Goal: Information Seeking & Learning: Find specific fact

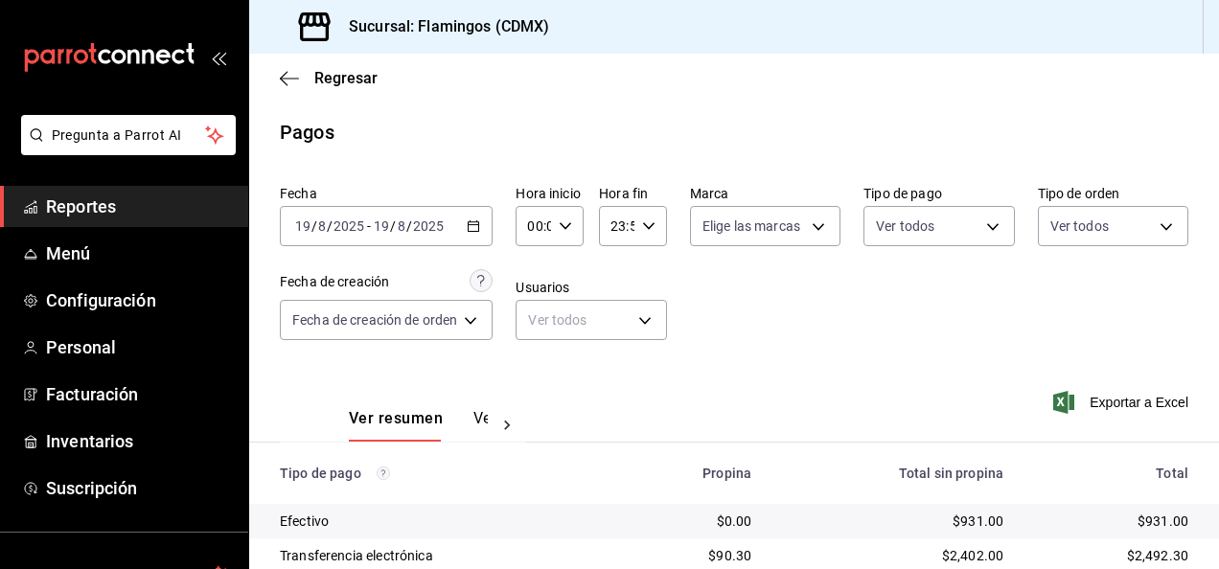
scroll to position [172, 0]
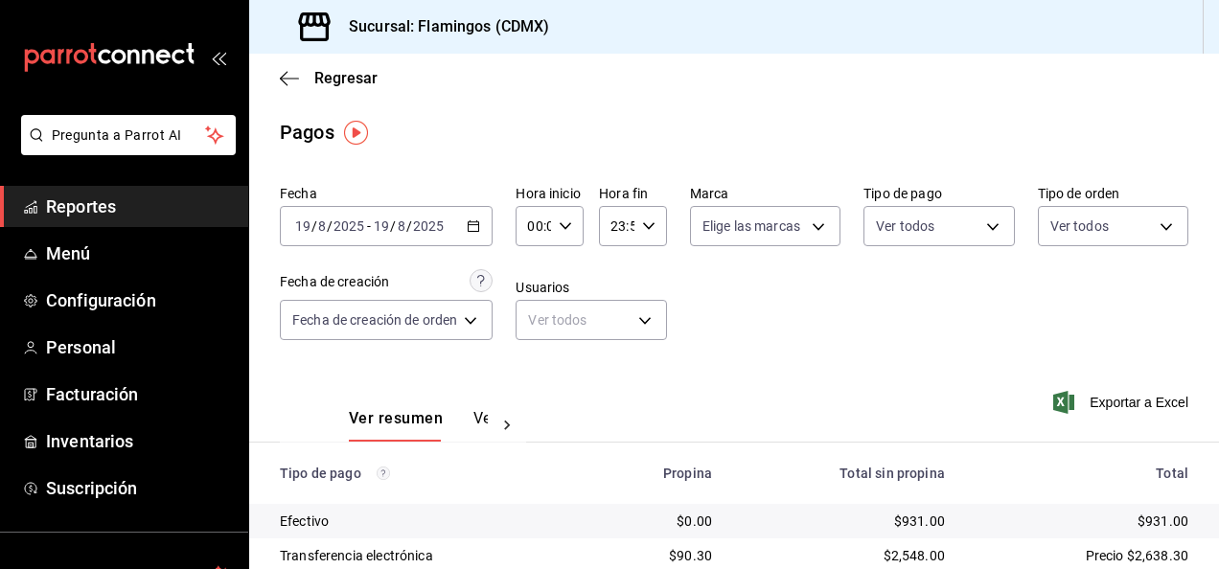
click at [475, 222] on icon "button" at bounding box center [473, 225] width 13 height 13
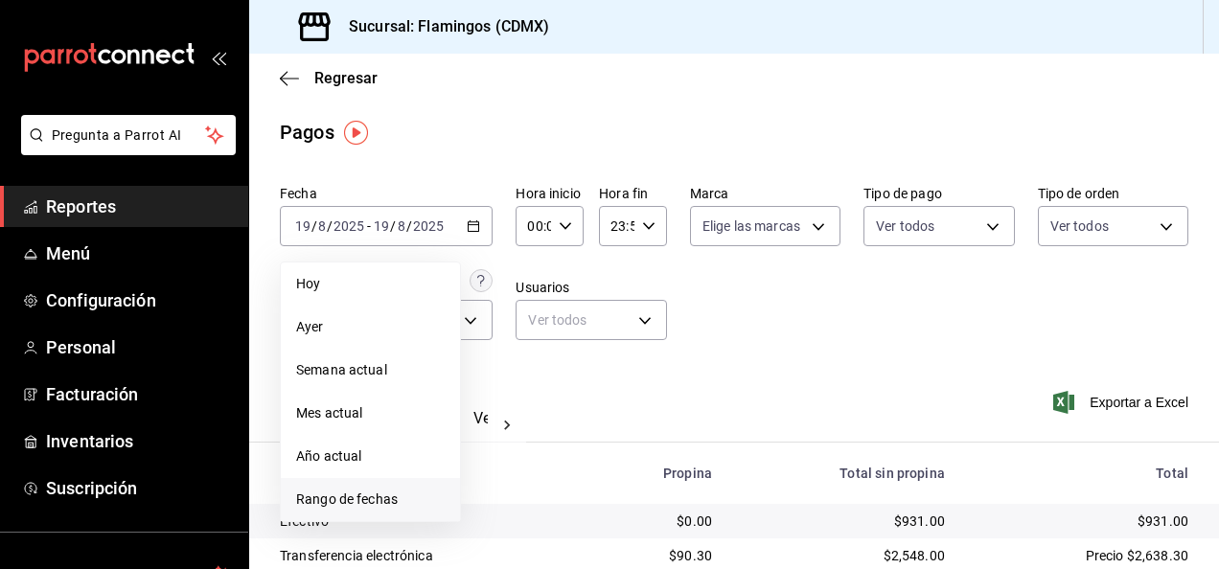
click at [346, 506] on span "Rango de fechas" at bounding box center [370, 500] width 149 height 20
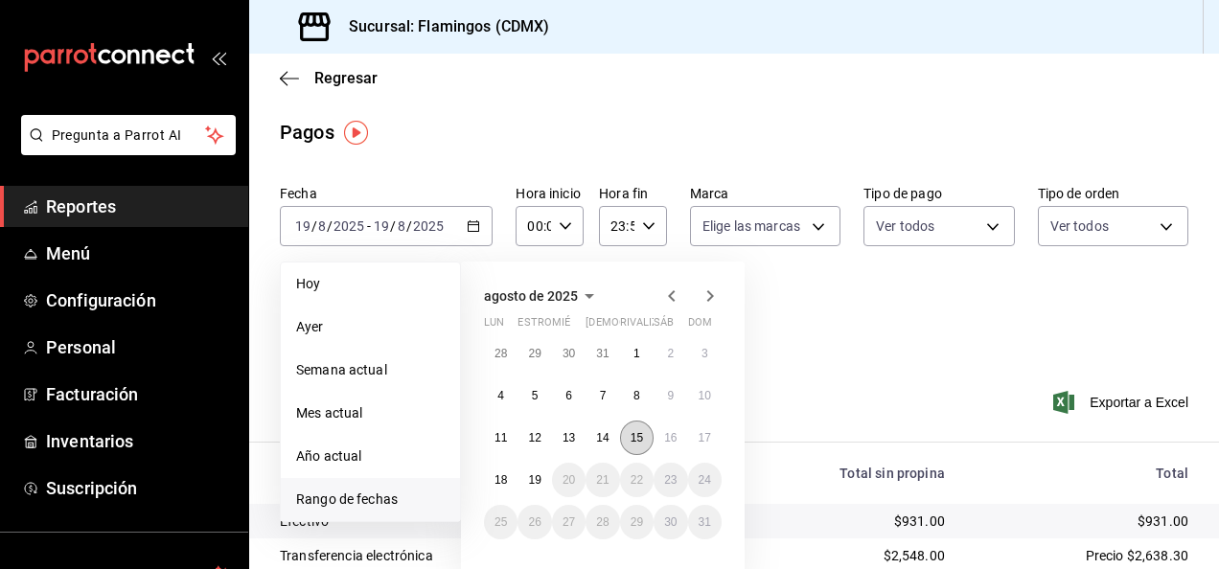
click at [637, 442] on abbr "15" at bounding box center [636, 437] width 12 height 13
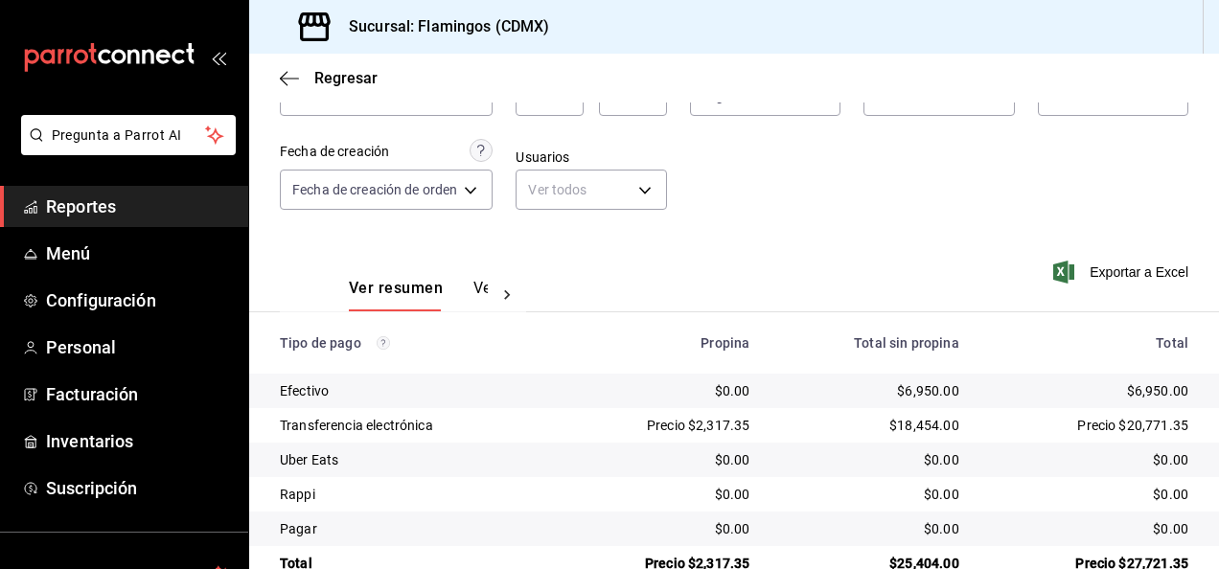
scroll to position [172, 0]
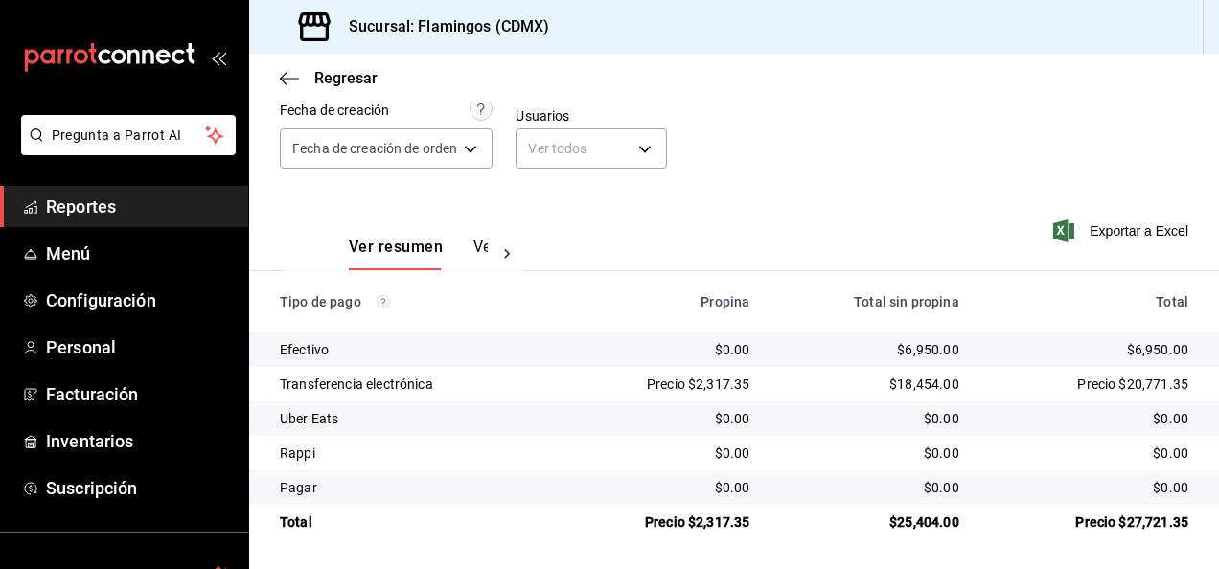
click at [918, 355] on div "$6,950.00" at bounding box center [869, 349] width 178 height 19
copy div "6,950.00"
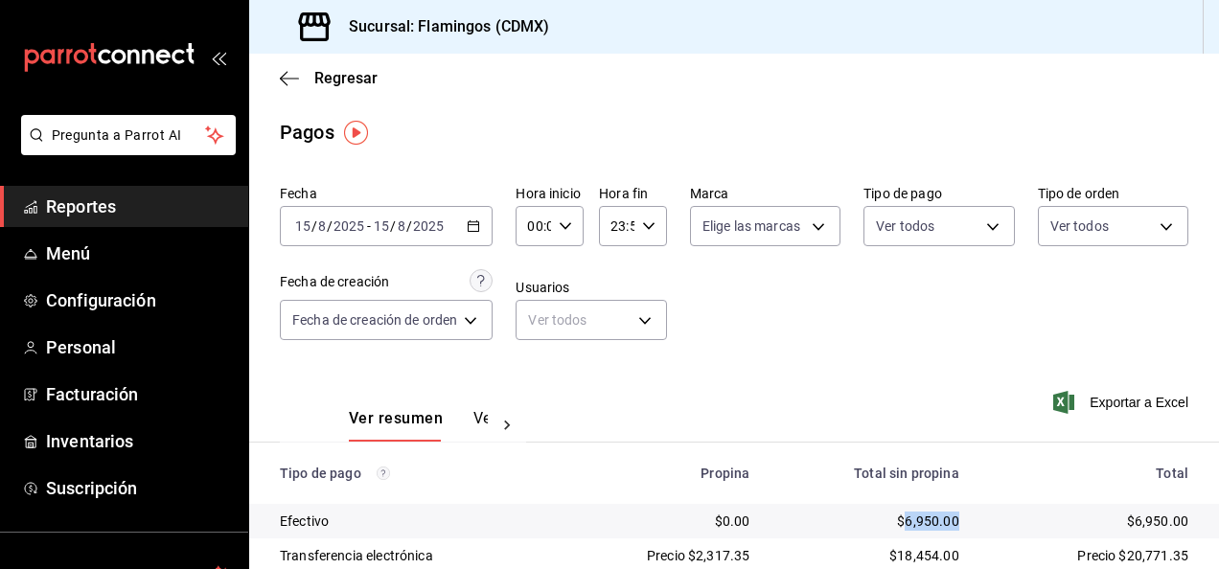
click at [477, 228] on icon "button" at bounding box center [473, 225] width 13 height 13
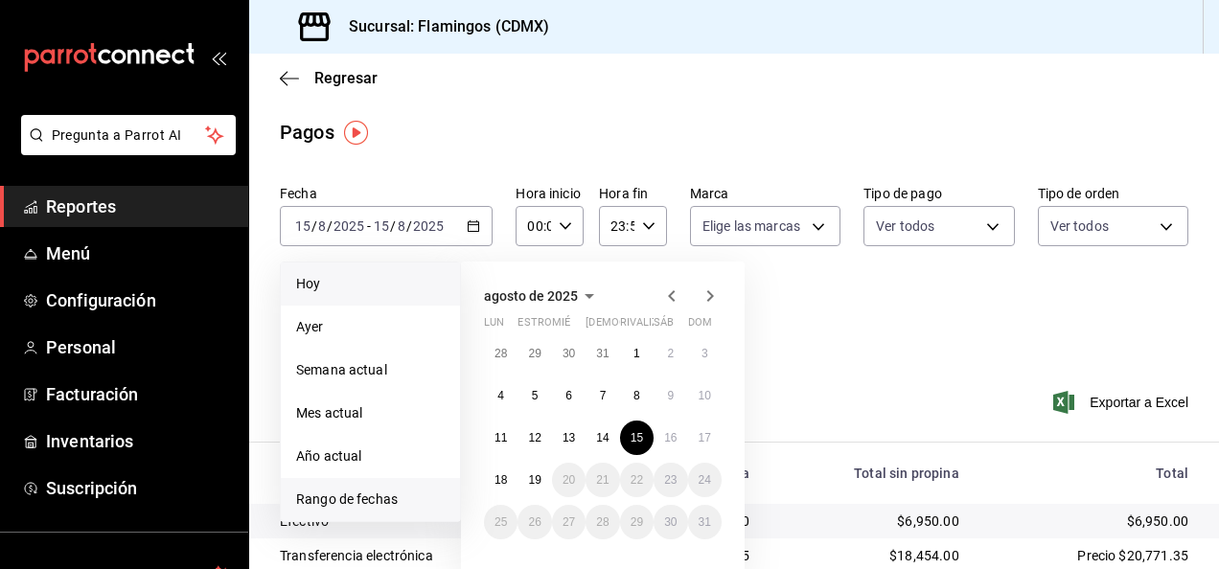
click at [347, 286] on span "Hoy" at bounding box center [370, 284] width 149 height 20
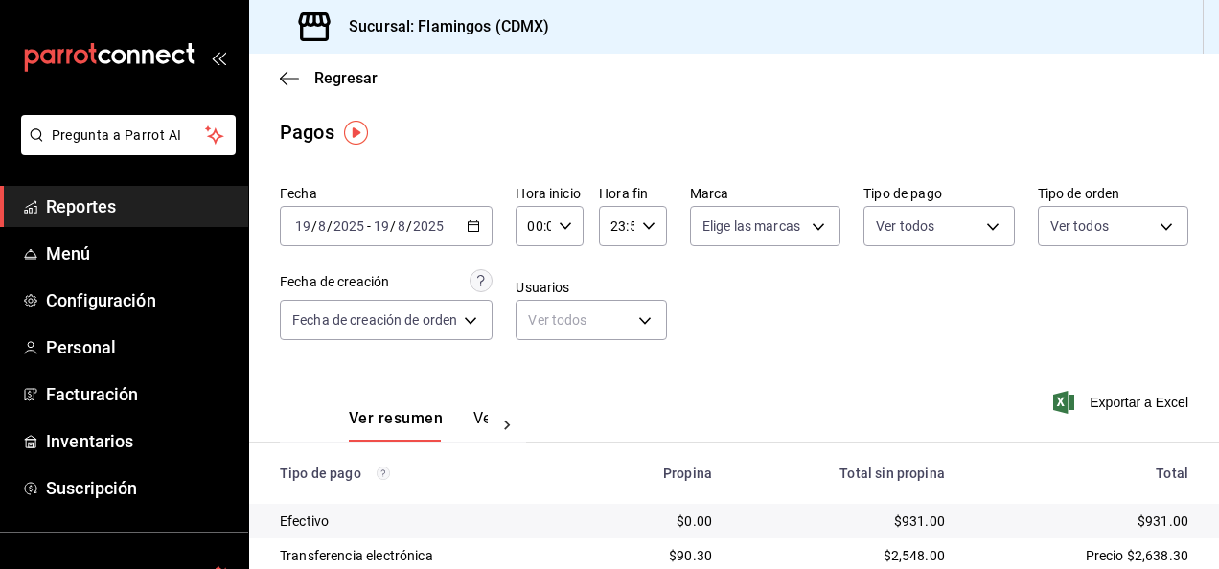
scroll to position [172, 0]
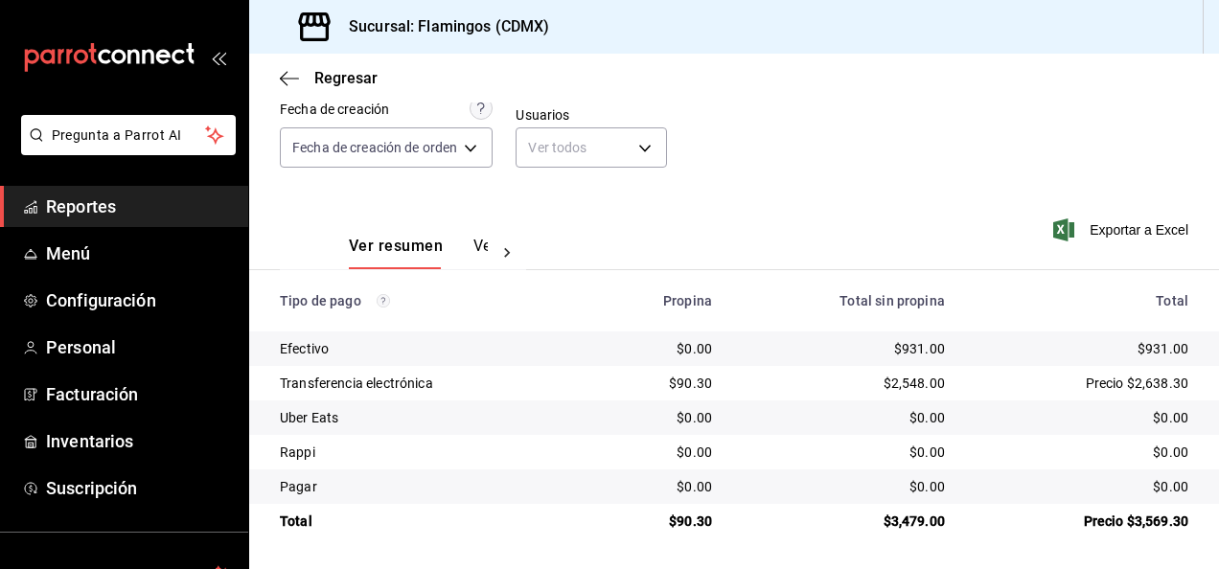
click at [904, 346] on div "$931.00" at bounding box center [844, 348] width 202 height 19
copy div "931.00"
click at [692, 380] on div "$90.30" at bounding box center [659, 383] width 106 height 19
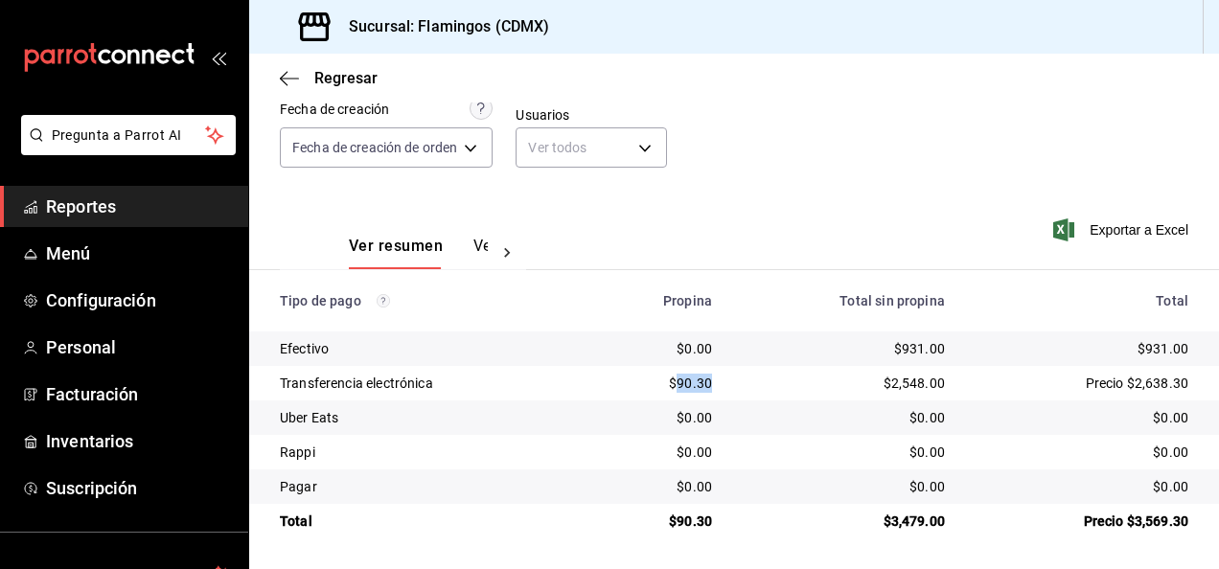
copy div "90.30"
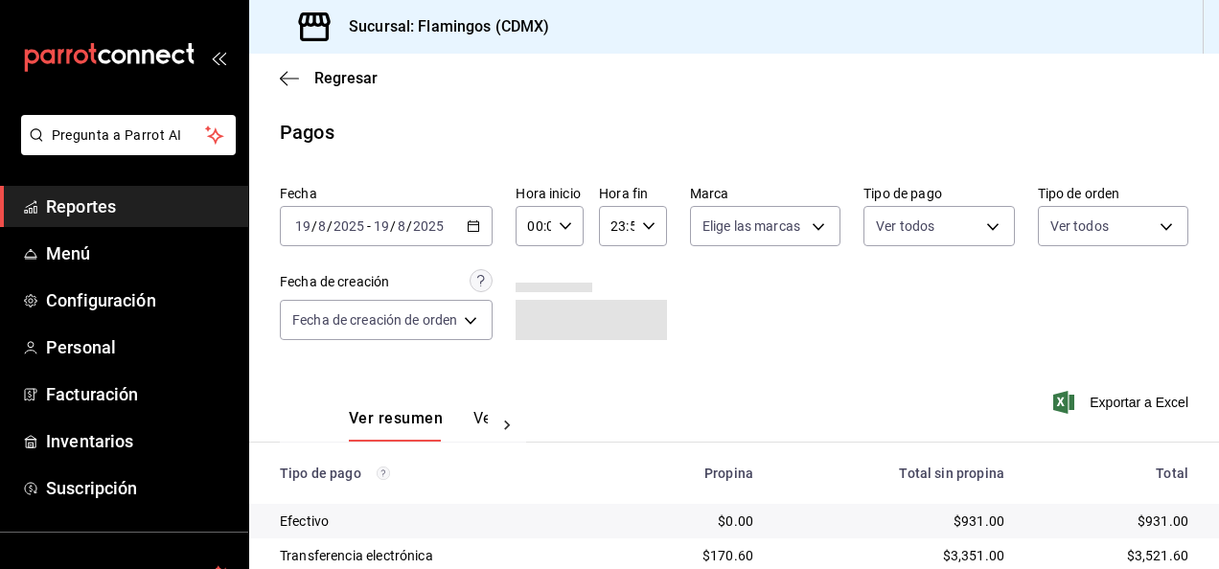
scroll to position [172, 0]
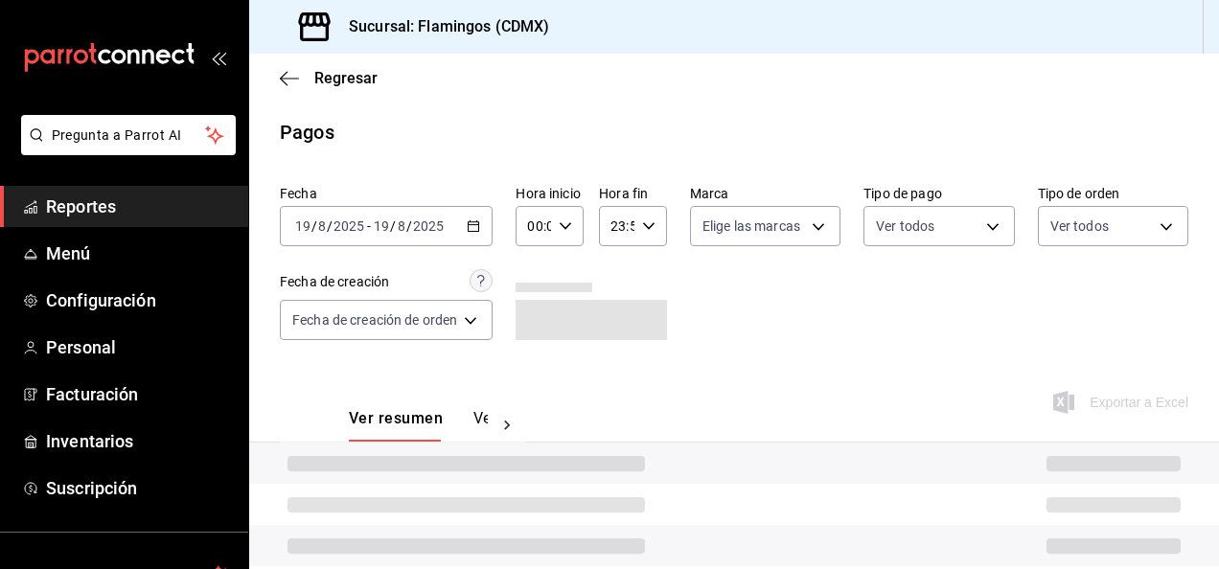
scroll to position [172, 0]
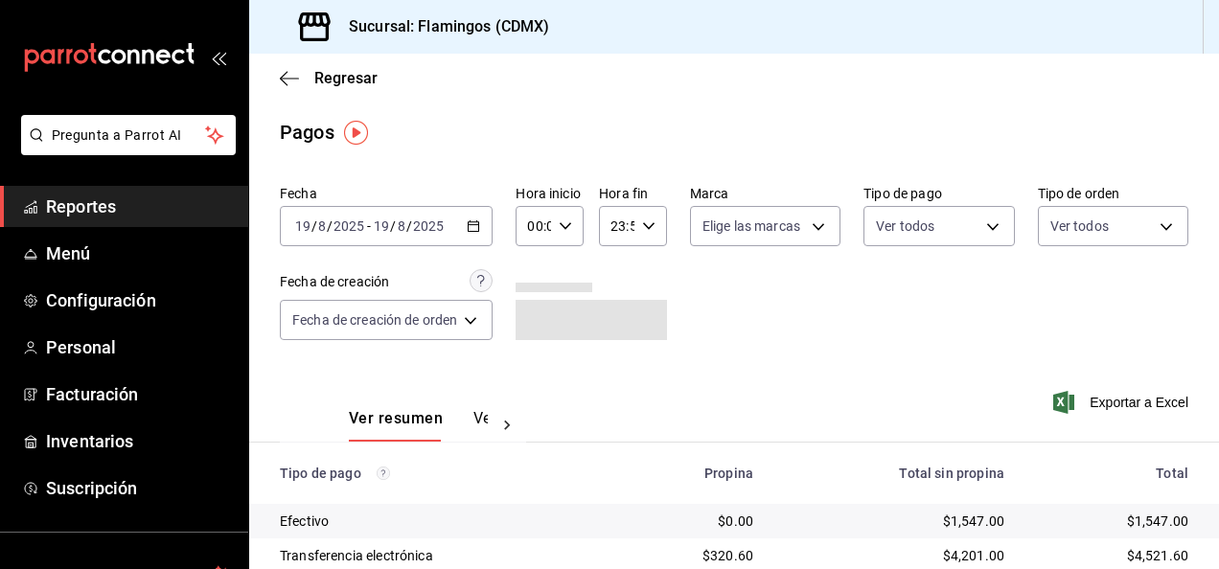
scroll to position [172, 0]
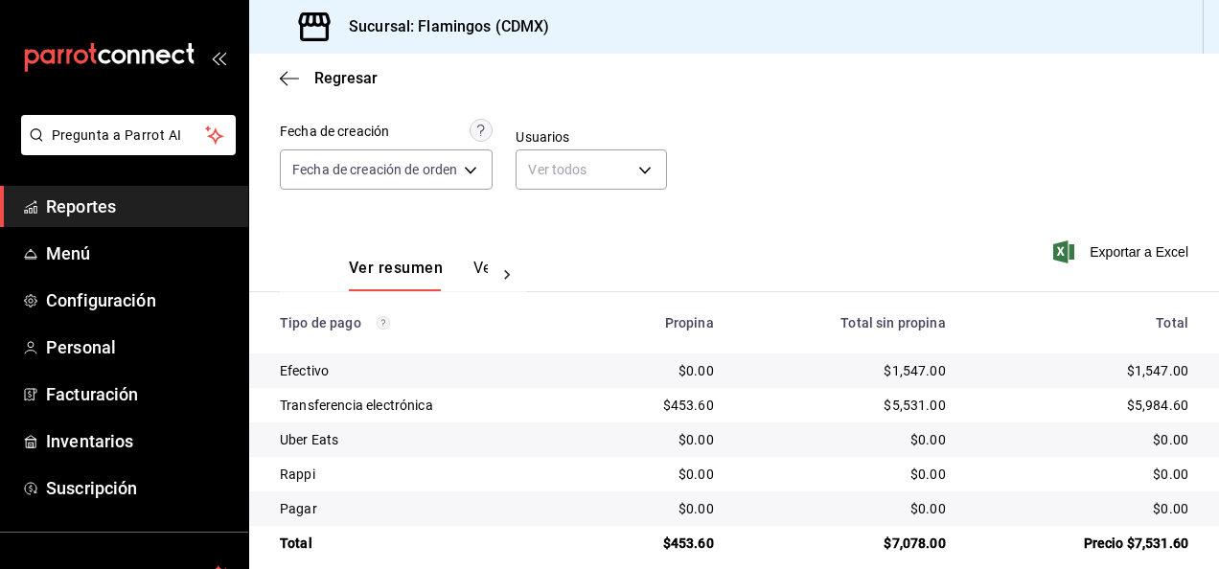
scroll to position [172, 0]
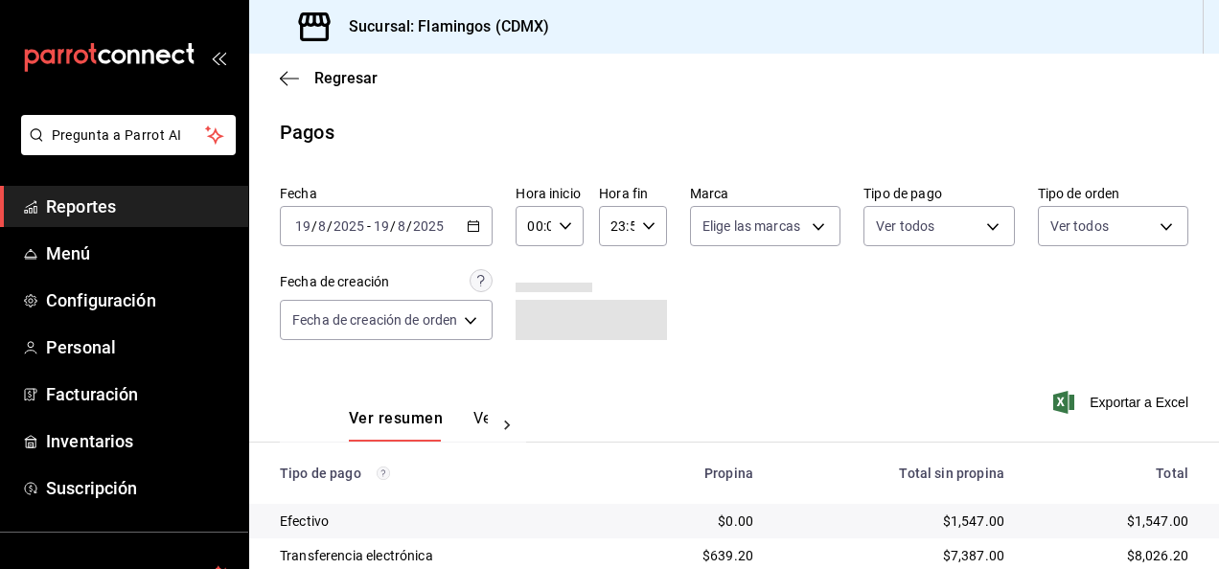
scroll to position [172, 0]
